Goal: Task Accomplishment & Management: Manage account settings

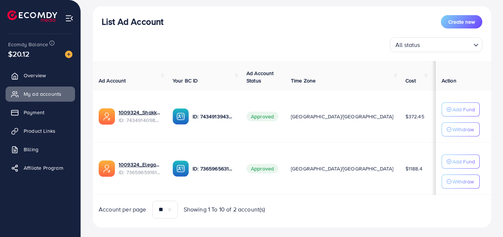
scroll to position [83, 0]
click at [48, 130] on span "Product Links" at bounding box center [42, 130] width 32 height 7
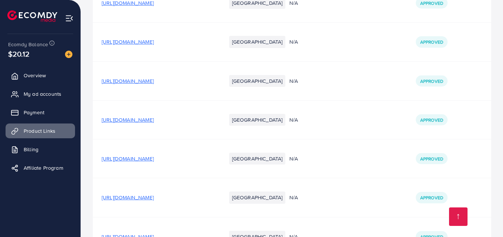
scroll to position [2216, 0]
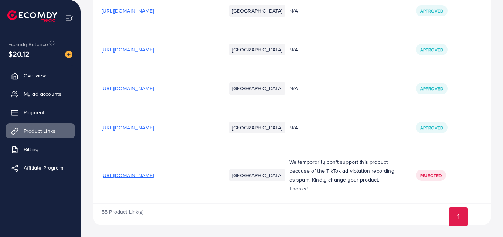
click at [152, 125] on span "[URL][DOMAIN_NAME]" at bounding box center [128, 127] width 52 height 7
click at [43, 91] on span "My ad accounts" at bounding box center [45, 93] width 38 height 7
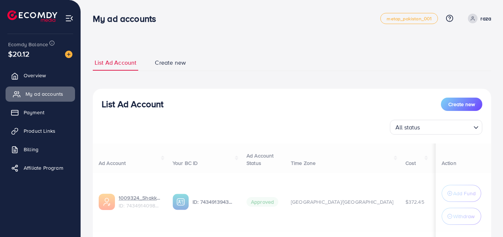
scroll to position [107, 0]
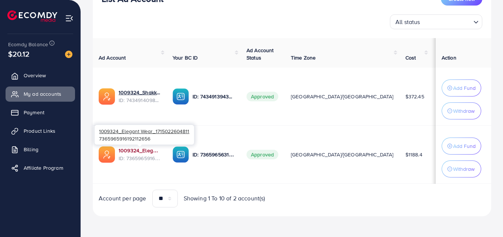
click at [140, 147] on link "1009324_Elegant Wear_1715022604811" at bounding box center [140, 150] width 42 height 7
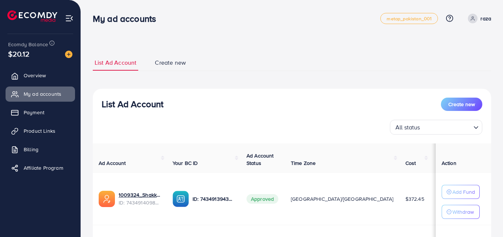
scroll to position [85, 0]
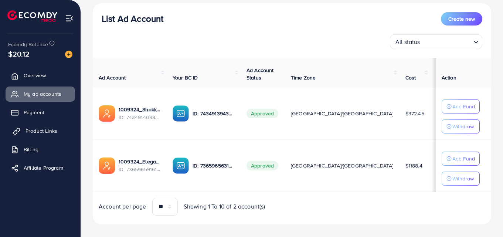
click at [39, 130] on span "Product Links" at bounding box center [42, 130] width 32 height 7
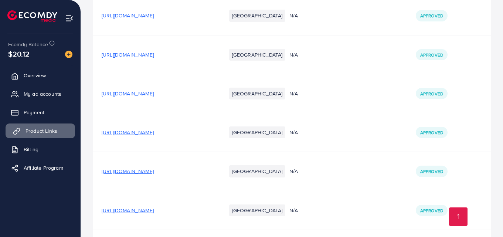
scroll to position [2216, 0]
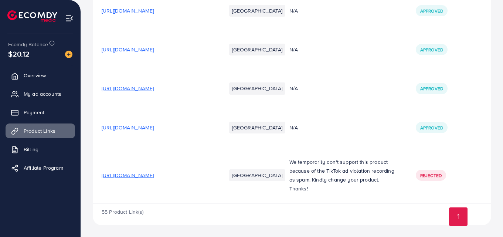
click at [147, 125] on span "[URL][DOMAIN_NAME]" at bounding box center [128, 127] width 52 height 7
click at [39, 95] on span "My ad accounts" at bounding box center [45, 93] width 38 height 7
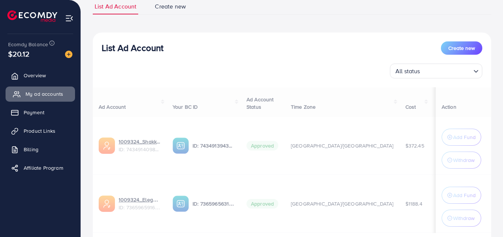
scroll to position [107, 0]
